Goal: Check status: Check status

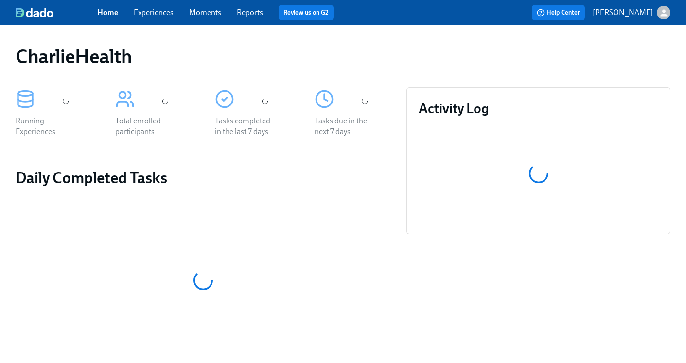
click at [152, 14] on link "Experiences" at bounding box center [154, 12] width 40 height 9
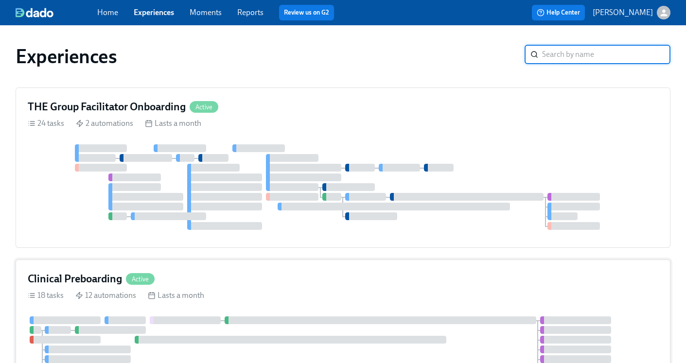
click at [98, 278] on h4 "Clinical Preboarding" at bounding box center [75, 279] width 94 height 15
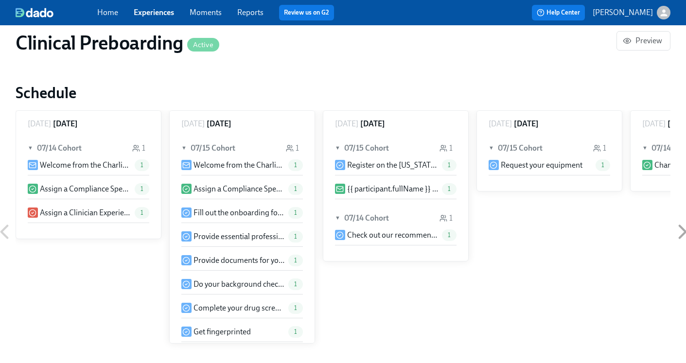
scroll to position [971, 0]
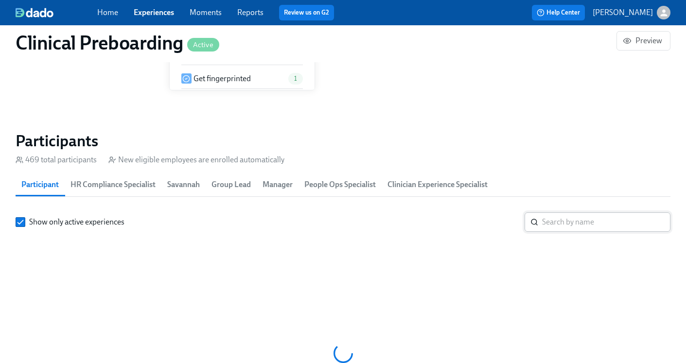
click at [570, 227] on input "search" at bounding box center [606, 222] width 128 height 19
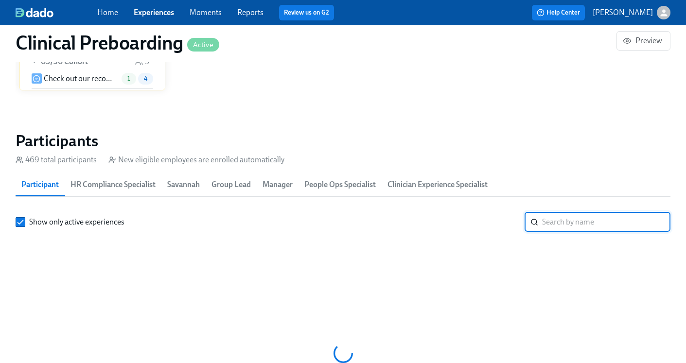
paste input "KASSONDRA BRYANT-COLLINS"
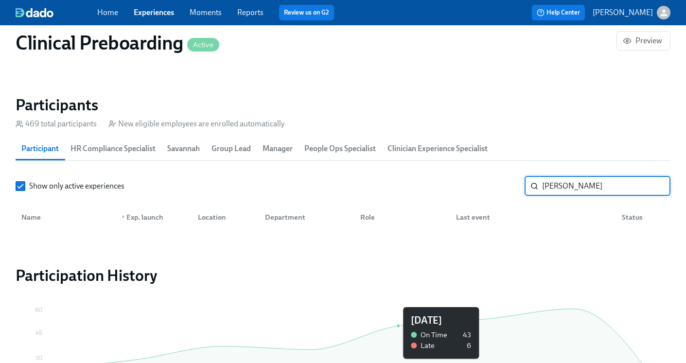
scroll to position [992, 0]
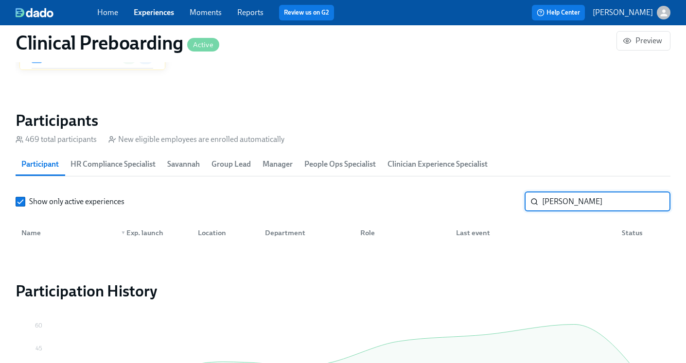
drag, startPoint x: 570, startPoint y: 202, endPoint x: 598, endPoint y: 191, distance: 30.2
click at [599, 194] on input "KASSONDRA BRYANT-COLLINS" at bounding box center [606, 201] width 128 height 19
click at [595, 199] on input "KASSONDRA BRYANT-COLLINS" at bounding box center [606, 201] width 128 height 19
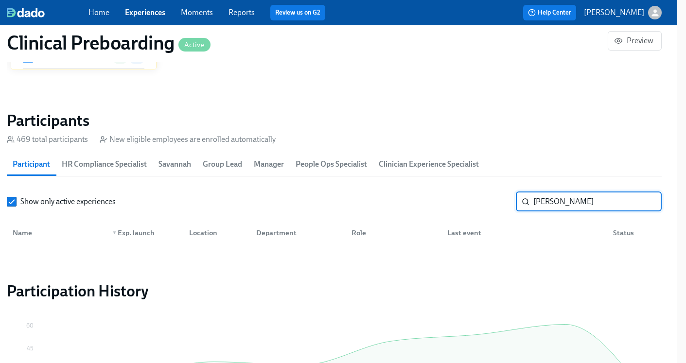
drag, startPoint x: 590, startPoint y: 200, endPoint x: 689, endPoint y: 183, distance: 99.6
click at [608, 198] on input "KASSONDRA BRYANT-COLLINS" at bounding box center [598, 201] width 128 height 19
click at [582, 200] on input "KASSONDRA BRYANT-COLLINS" at bounding box center [598, 201] width 128 height 19
drag, startPoint x: 580, startPoint y: 201, endPoint x: 671, endPoint y: 203, distance: 90.5
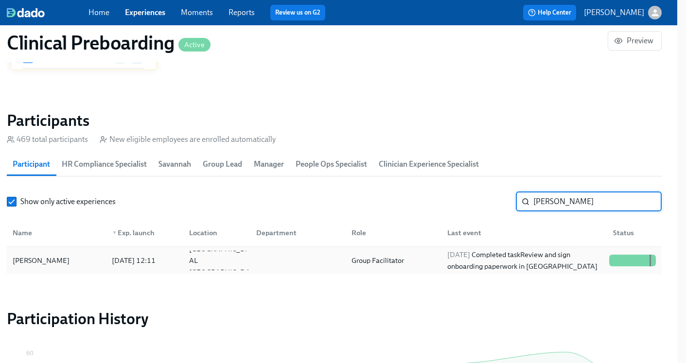
type input "KASSONDRA"
click at [492, 259] on div "2025/09/26 Completed task Review and sign onboarding paperwork in UKG" at bounding box center [525, 260] width 162 height 23
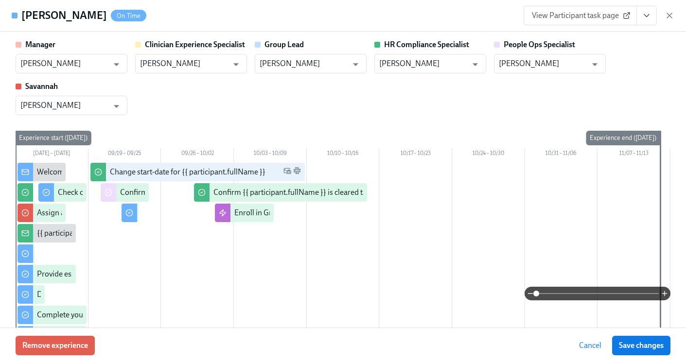
click at [647, 16] on icon "View task page" at bounding box center [646, 16] width 5 height 2
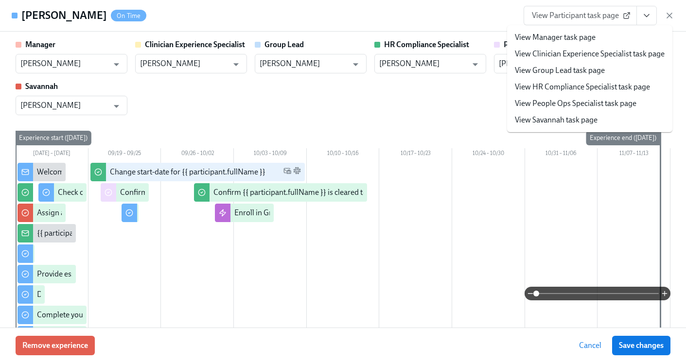
click at [592, 84] on link "View HR Compliance Specialist task page" at bounding box center [582, 87] width 135 height 11
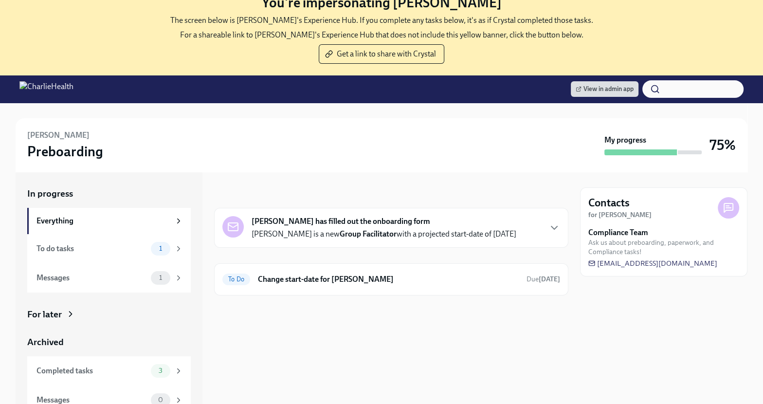
scroll to position [65, 0]
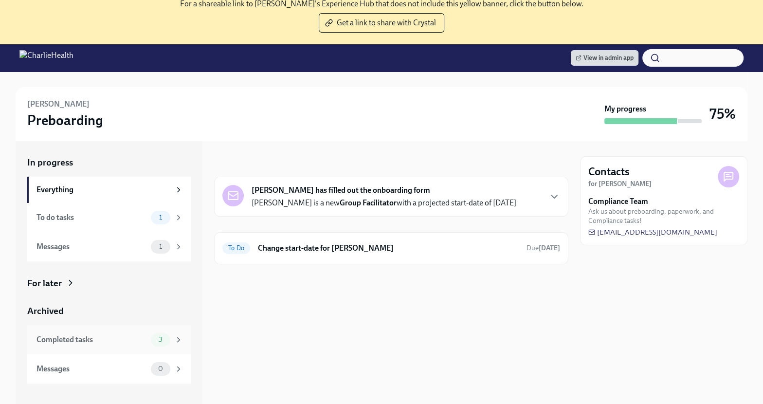
click at [79, 345] on div "Completed tasks 3" at bounding box center [108, 339] width 163 height 29
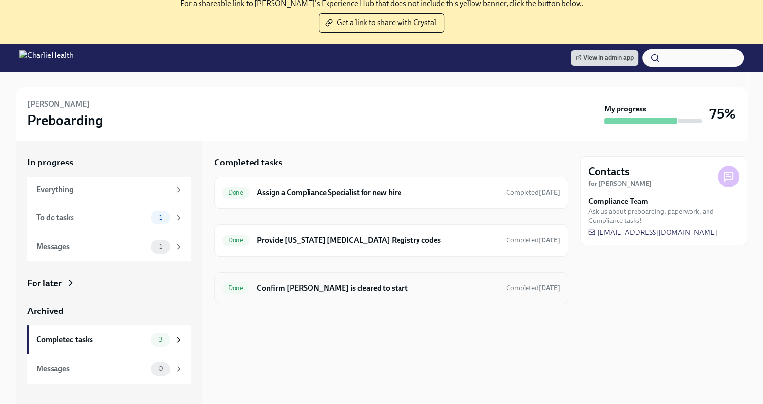
click at [284, 288] on h6 "Confirm [PERSON_NAME] is cleared to start" at bounding box center [377, 288] width 241 height 11
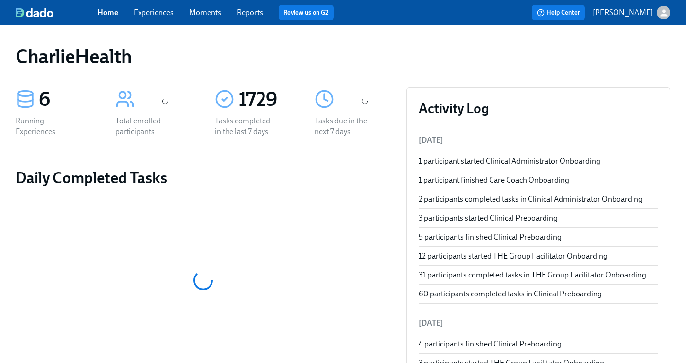
click at [157, 12] on link "Experiences" at bounding box center [154, 12] width 40 height 9
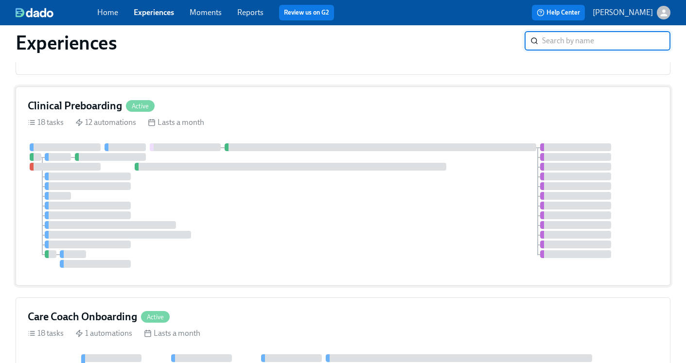
scroll to position [136, 0]
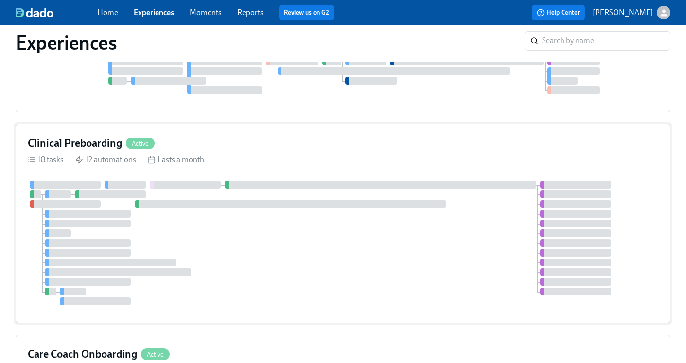
click at [93, 140] on h4 "Clinical Preboarding" at bounding box center [75, 143] width 94 height 15
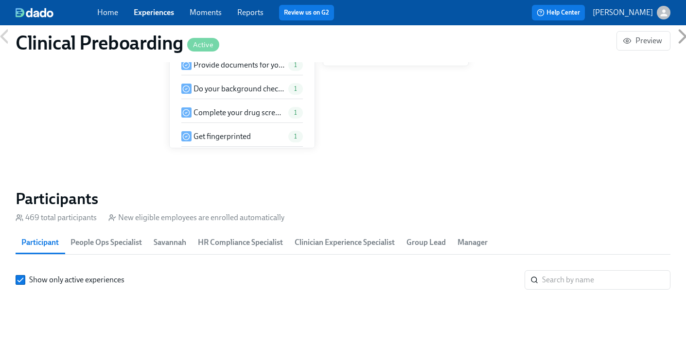
scroll to position [981, 0]
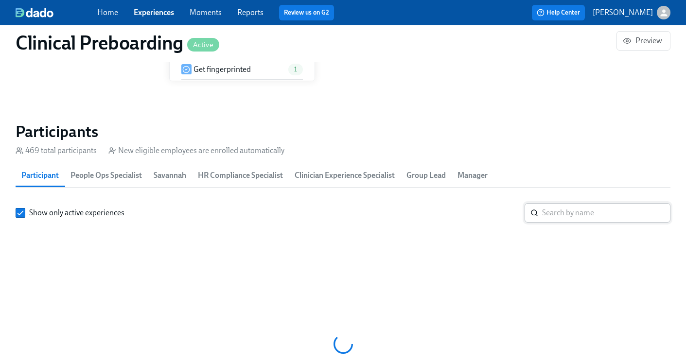
click at [555, 211] on input "search" at bounding box center [606, 212] width 128 height 19
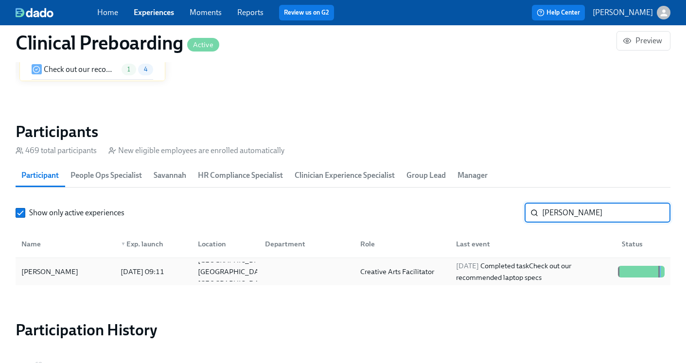
type input "Hulett"
click at [408, 270] on div "Creative Arts Facilitator" at bounding box center [398, 272] width 82 height 12
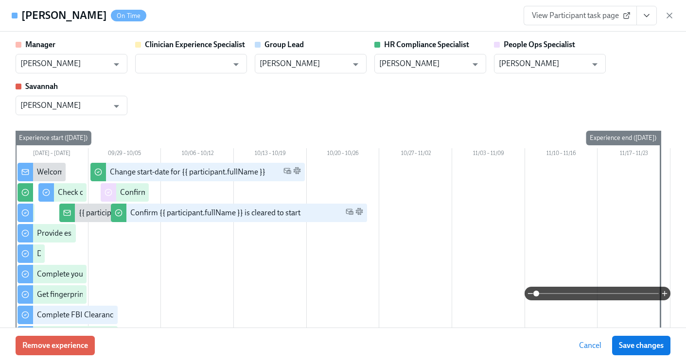
drag, startPoint x: 25, startPoint y: 14, endPoint x: 102, endPoint y: 15, distance: 76.9
click at [102, 16] on div "Alexander Hulett On Time" at bounding box center [83, 15] width 125 height 15
copy h4 "Alexander Hulett"
click at [648, 18] on icon "View task page" at bounding box center [647, 16] width 10 height 10
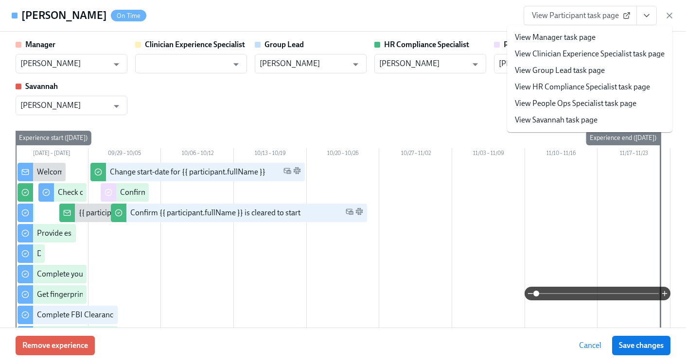
click at [566, 86] on link "View HR Compliance Specialist task page" at bounding box center [582, 87] width 135 height 11
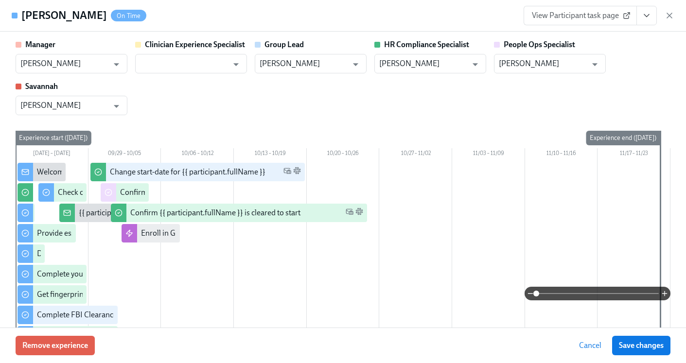
scroll to position [0, 12554]
click at [670, 15] on icon "button" at bounding box center [670, 16] width 10 height 10
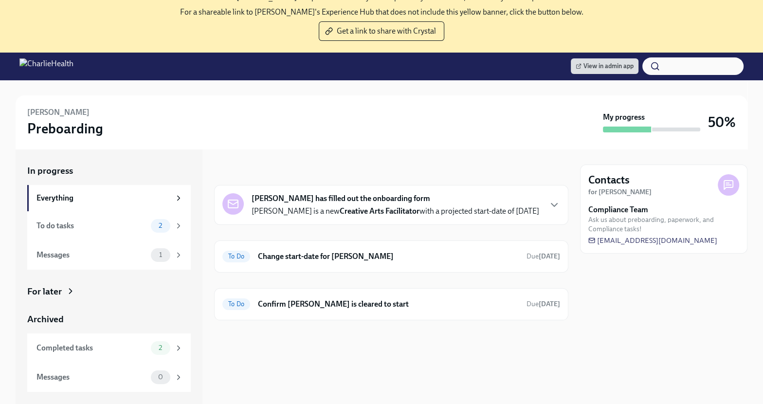
scroll to position [84, 0]
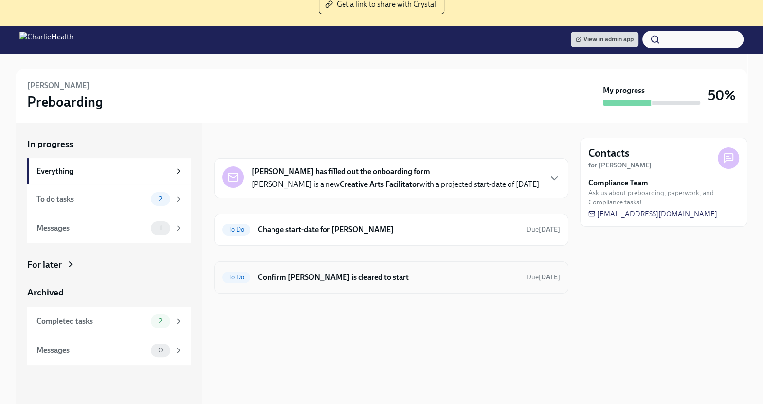
click at [328, 273] on h6 "Confirm [PERSON_NAME] is cleared to start" at bounding box center [388, 277] width 261 height 11
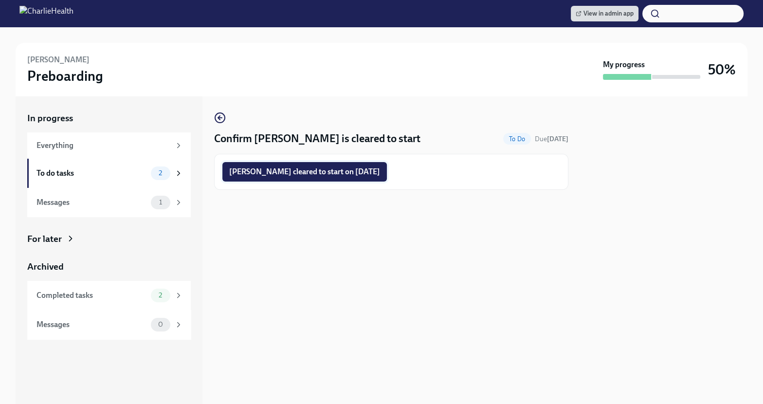
click at [375, 177] on button "Alexander Hulett cleared to start on 10/06/2025" at bounding box center [304, 171] width 164 height 19
